Goal: Find specific page/section: Find specific page/section

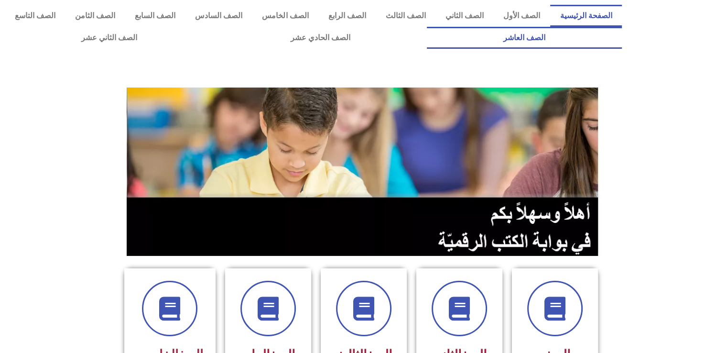
click at [427, 27] on link "الصف العاشر" at bounding box center [524, 38] width 195 height 22
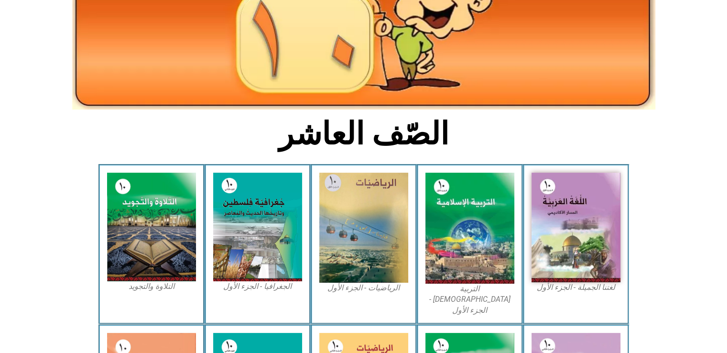
scroll to position [153, 0]
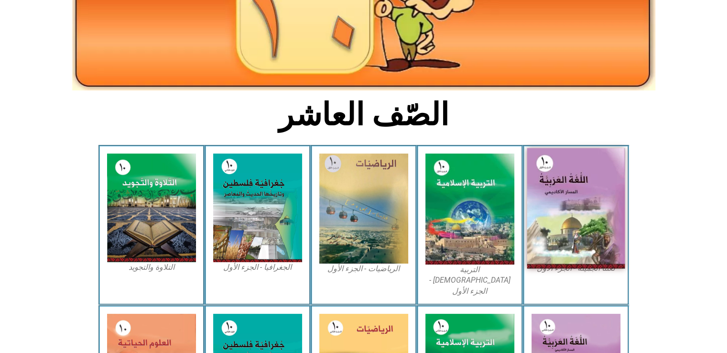
click at [585, 227] on img at bounding box center [576, 208] width 98 height 120
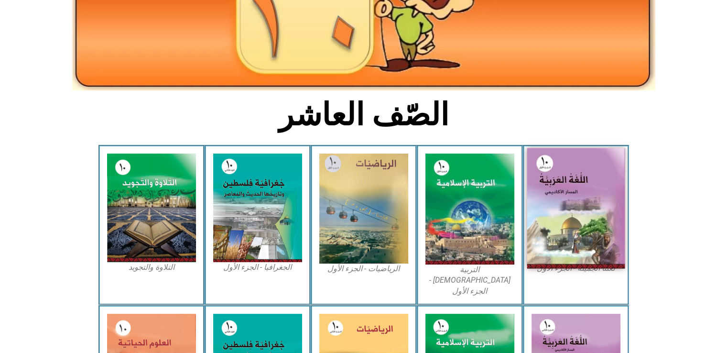
click at [585, 227] on img at bounding box center [576, 208] width 98 height 120
click at [585, 228] on img at bounding box center [576, 208] width 98 height 120
click at [585, 226] on img at bounding box center [576, 208] width 98 height 120
click at [584, 222] on img at bounding box center [576, 208] width 98 height 120
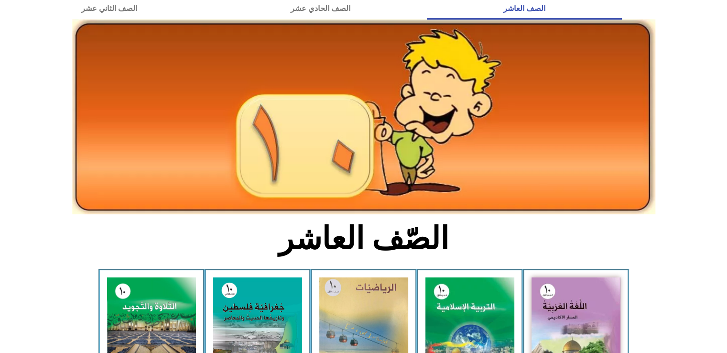
scroll to position [0, 0]
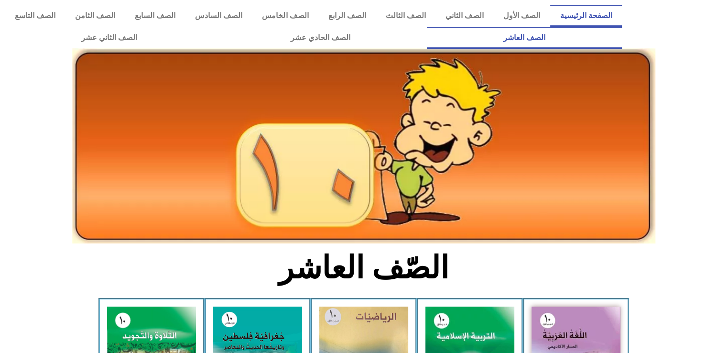
click at [572, 12] on link "الصفحة الرئيسية" at bounding box center [586, 16] width 72 height 22
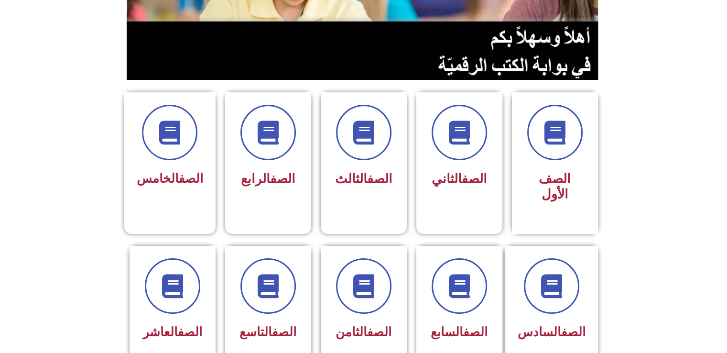
scroll to position [178, 0]
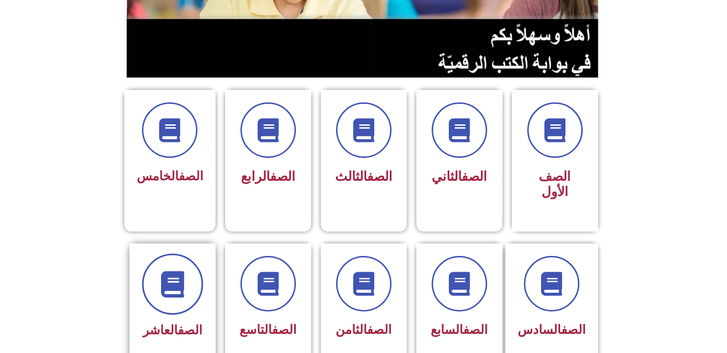
click at [169, 281] on span at bounding box center [172, 283] width 61 height 61
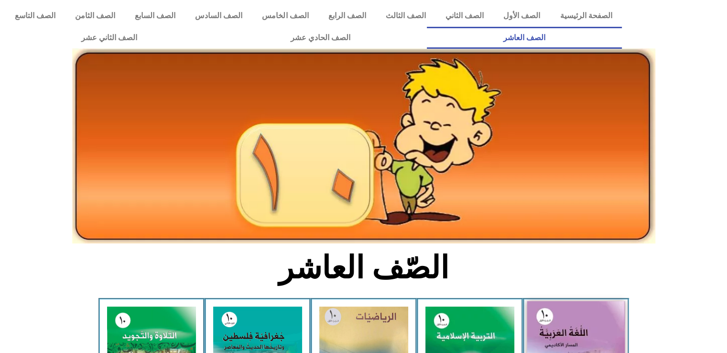
drag, startPoint x: 616, startPoint y: 343, endPoint x: 733, endPoint y: 348, distance: 117.2
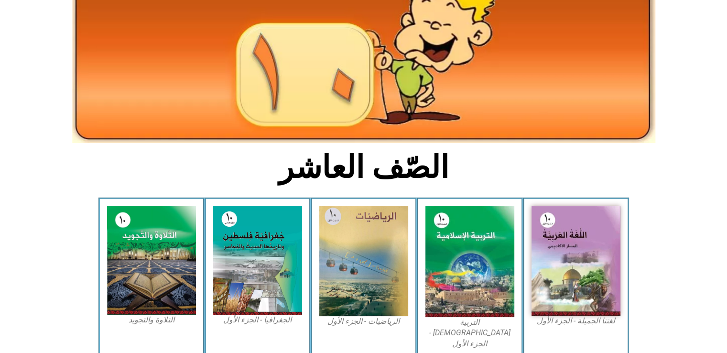
scroll to position [115, 0]
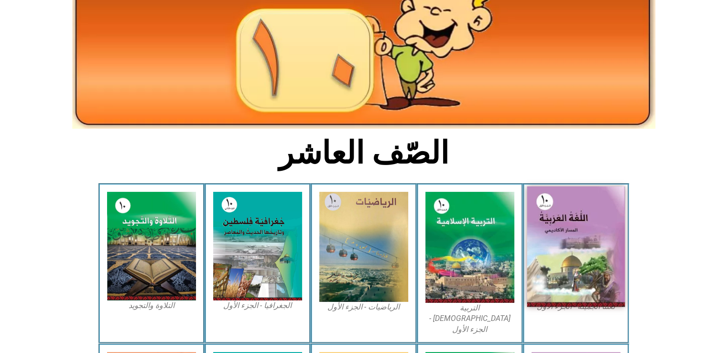
click at [559, 243] on img at bounding box center [576, 246] width 98 height 120
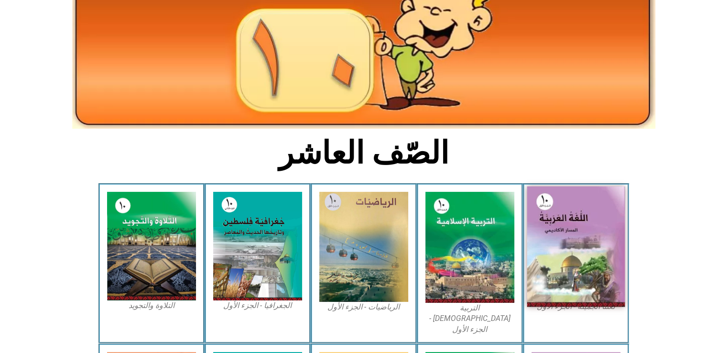
click at [559, 243] on img at bounding box center [576, 246] width 98 height 120
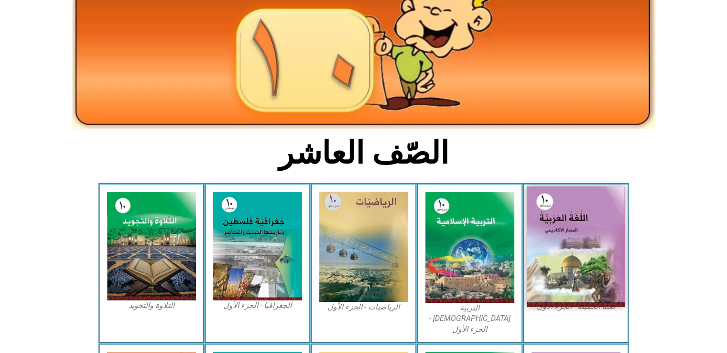
click at [559, 243] on img at bounding box center [576, 246] width 98 height 120
